Goal: Task Accomplishment & Management: Manage account settings

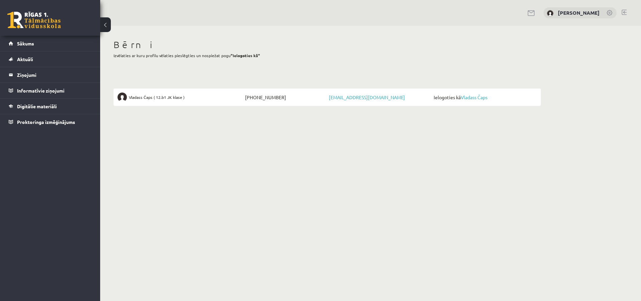
click at [471, 101] on span "Ielogoties kā Vladass Čaps" at bounding box center [484, 97] width 105 height 9
click at [471, 97] on link "Vladass Čaps" at bounding box center [474, 97] width 27 height 6
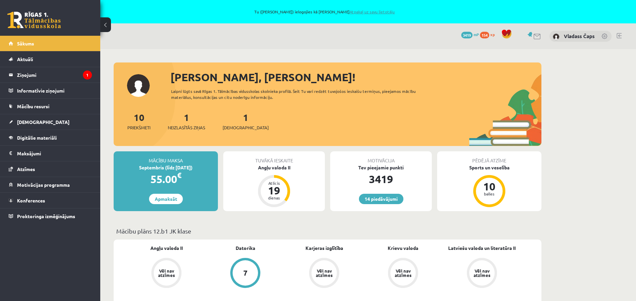
click at [349, 11] on link "Atpakaļ uz savu lietotāju" at bounding box center [371, 11] width 45 height 5
